Goal: Task Accomplishment & Management: Manage account settings

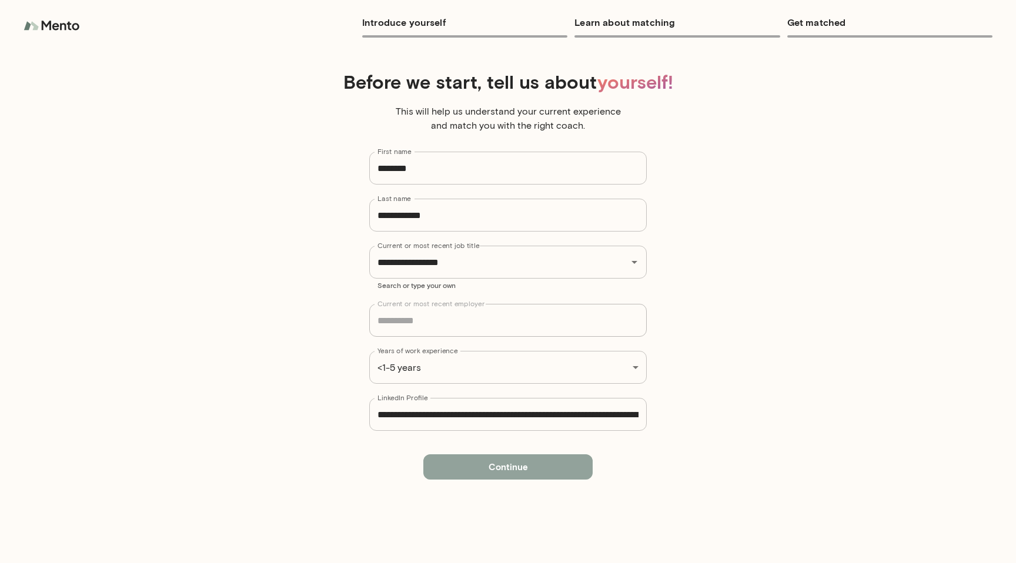
click at [527, 475] on button "Continue" at bounding box center [507, 466] width 169 height 25
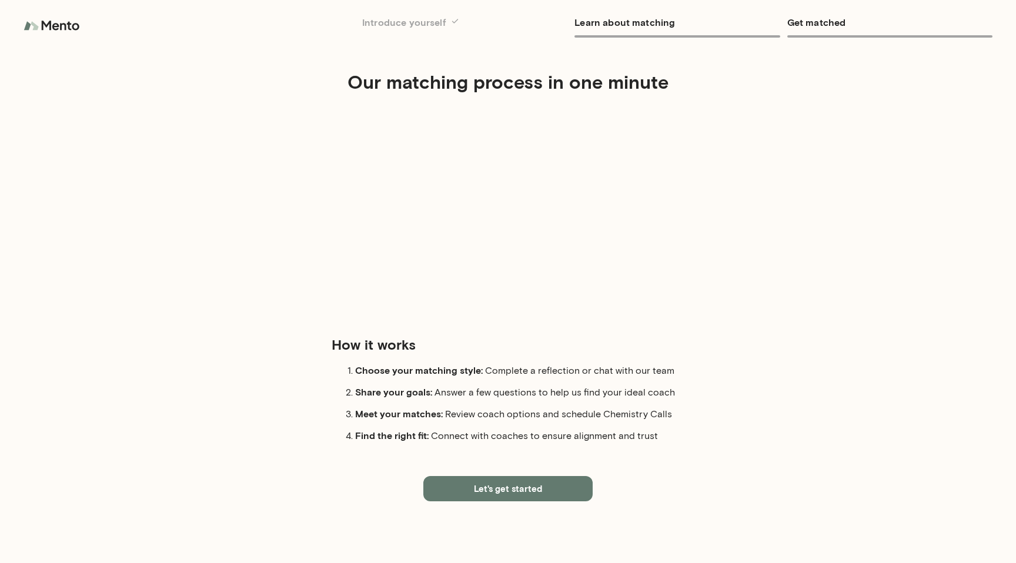
click at [527, 483] on button "Let's get started" at bounding box center [507, 488] width 169 height 25
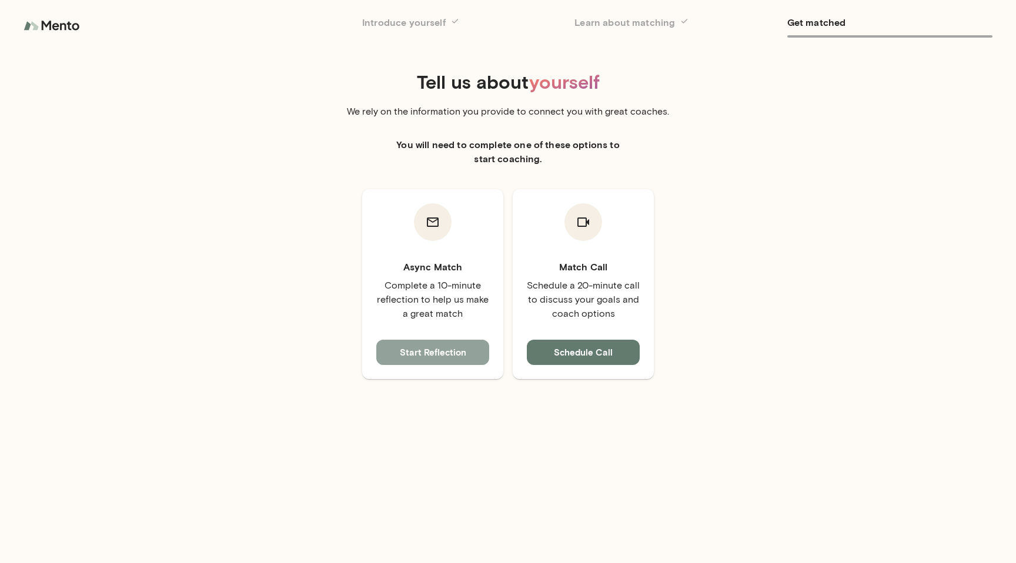
click at [437, 357] on button "Start Reflection" at bounding box center [432, 352] width 113 height 25
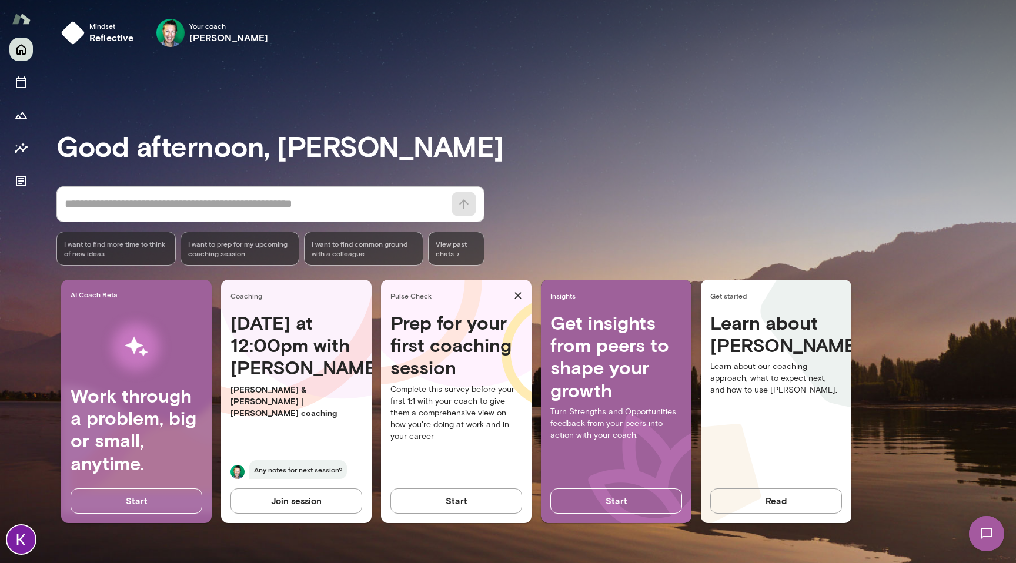
click at [966, 194] on div "* ​ ​ I want to find more time to think of new ideas I want to prep for my upco…" at bounding box center [536, 225] width 960 height 79
click at [980, 182] on div "Good afternoon, [PERSON_NAME] * ​ ​ I want to find more time to think of new id…" at bounding box center [536, 310] width 960 height 479
click at [205, 35] on h6 "[PERSON_NAME]" at bounding box center [228, 38] width 79 height 14
click at [23, 178] on icon "Documents" at bounding box center [21, 181] width 11 height 11
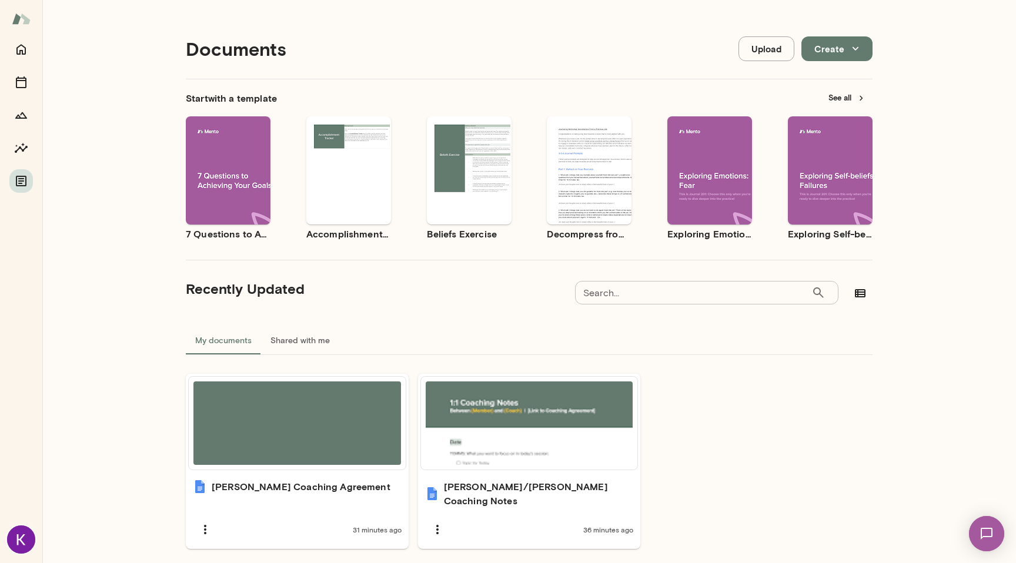
scroll to position [28, 0]
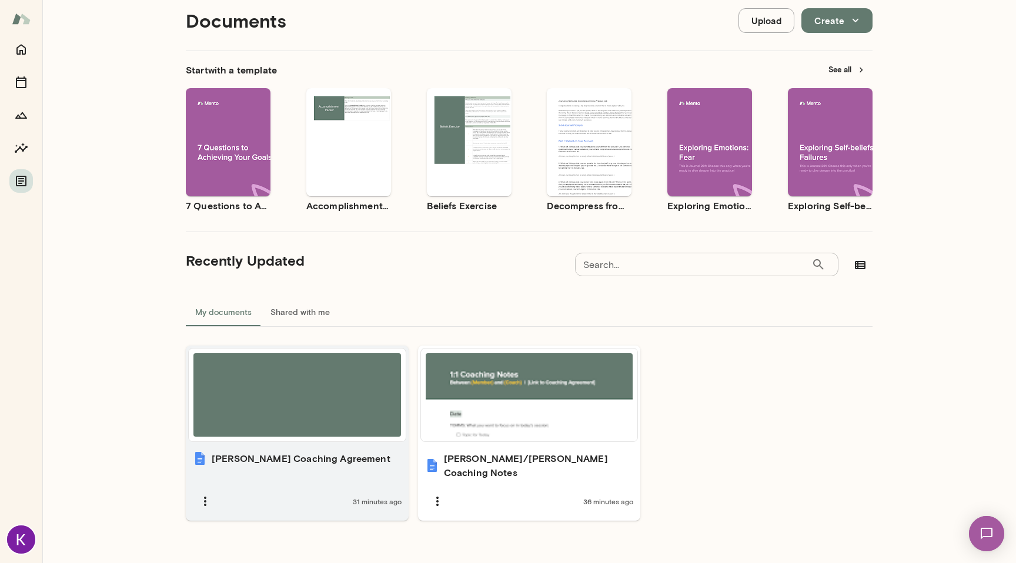
click at [254, 456] on h6 "[PERSON_NAME] Coaching Agreement" at bounding box center [301, 459] width 179 height 14
